Goal: Transaction & Acquisition: Book appointment/travel/reservation

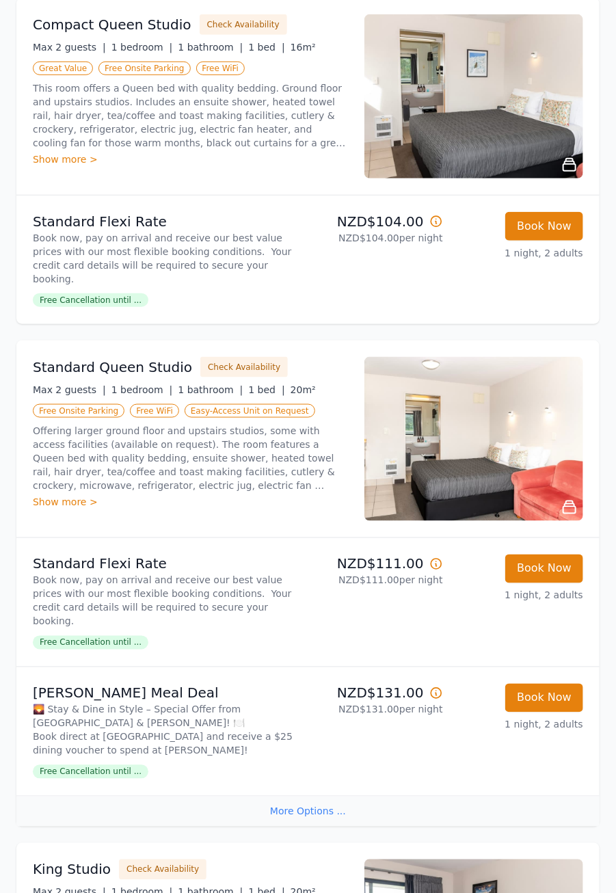
scroll to position [234, 0]
click at [128, 704] on p "🌄 Stay & Dine in Style – Special Offer from [GEOGRAPHIC_DATA] & [PERSON_NAME]! …" at bounding box center [168, 731] width 270 height 55
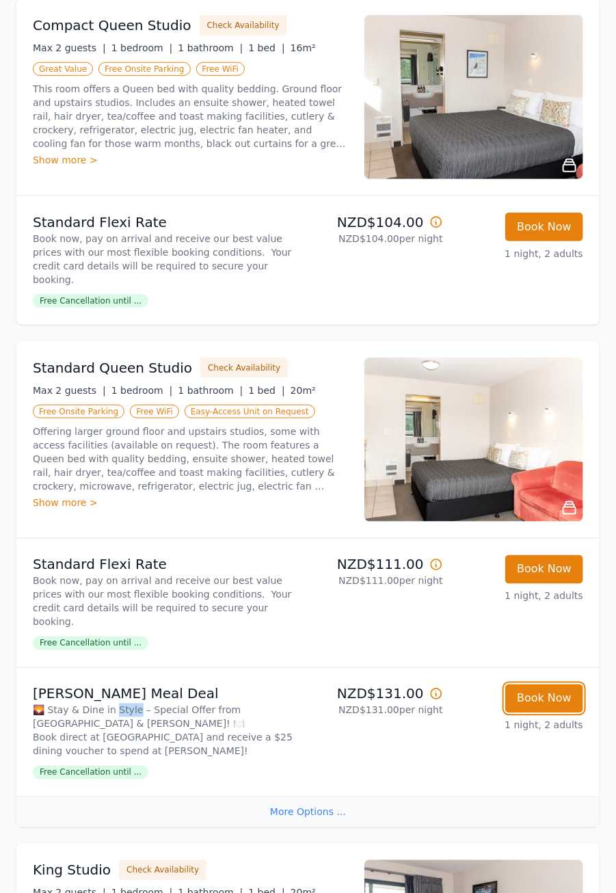
click at [542, 685] on button "Book Now" at bounding box center [544, 699] width 78 height 29
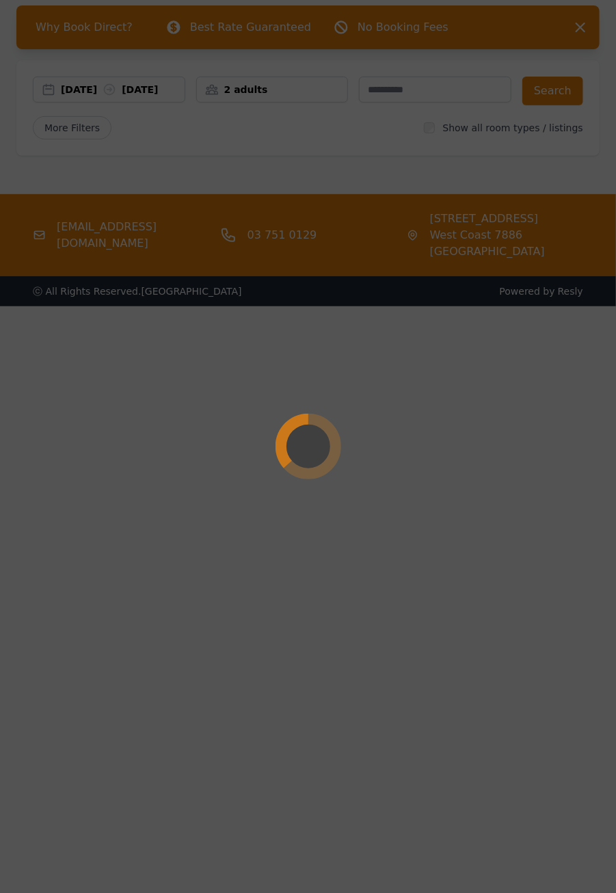
select select "**"
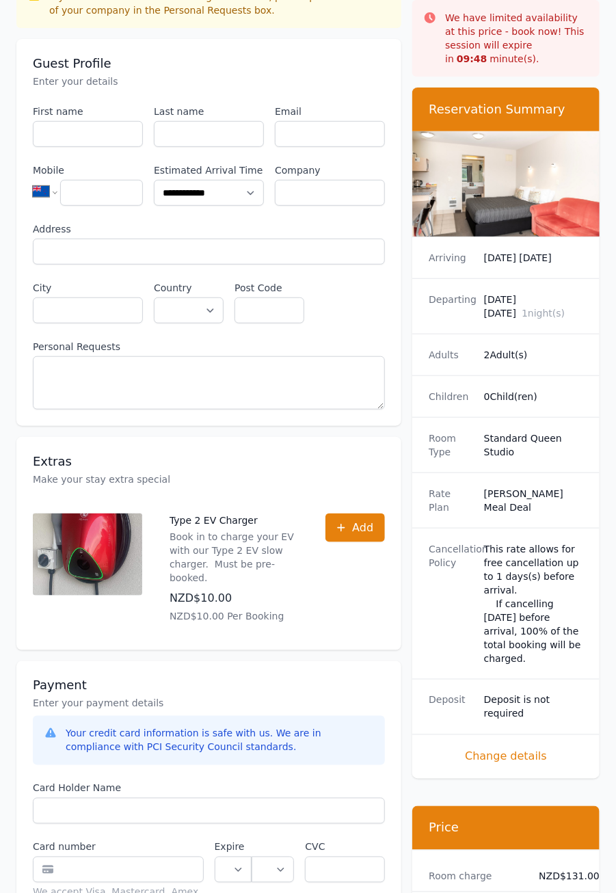
scroll to position [93, 0]
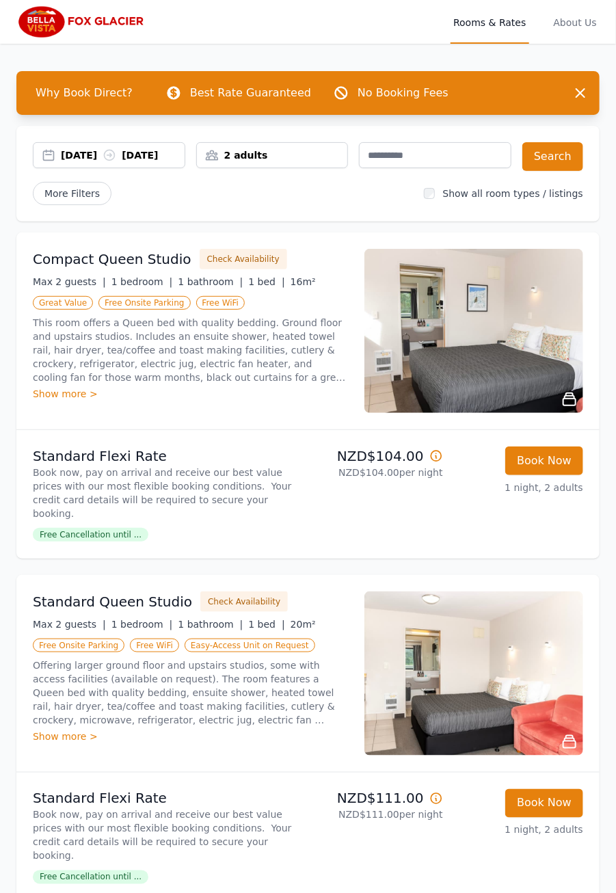
click at [120, 268] on h3 "Compact Queen Studio" at bounding box center [112, 259] width 159 height 19
click at [568, 408] on icon at bounding box center [570, 399] width 16 height 16
